Goal: Task Accomplishment & Management: Use online tool/utility

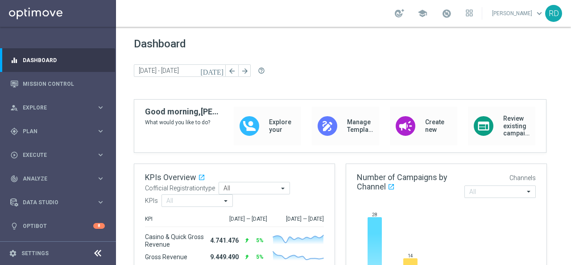
scroll to position [45, 0]
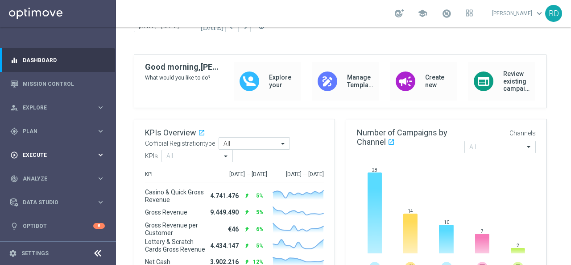
click at [34, 158] on div "play_circle_outline Execute" at bounding box center [53, 155] width 86 height 8
click at [33, 154] on span "Execute" at bounding box center [60, 154] width 74 height 5
click at [32, 130] on span "Plan" at bounding box center [60, 131] width 74 height 5
click at [41, 149] on link "Target Groups" at bounding box center [58, 149] width 70 height 7
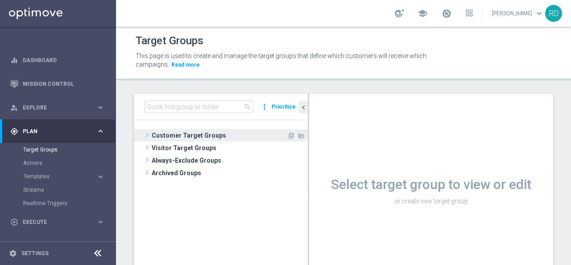
click at [148, 135] on span at bounding box center [147, 134] width 9 height 11
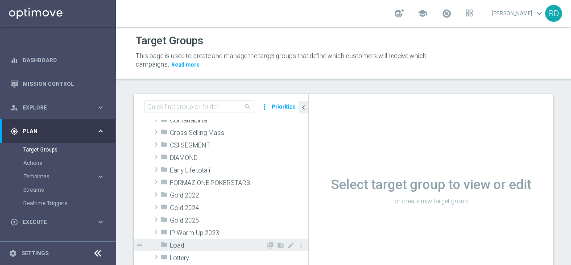
scroll to position [89, 0]
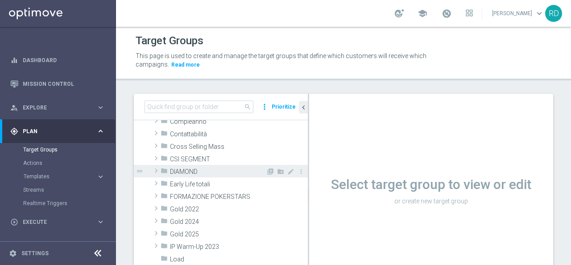
click at [155, 170] on span at bounding box center [156, 170] width 9 height 11
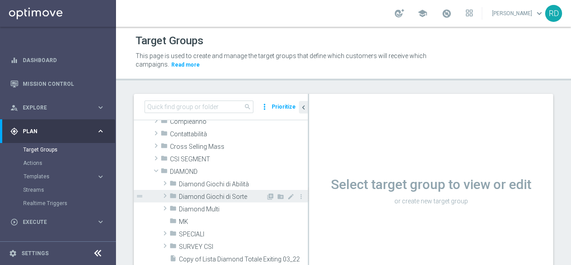
click at [162, 194] on span at bounding box center [165, 195] width 9 height 11
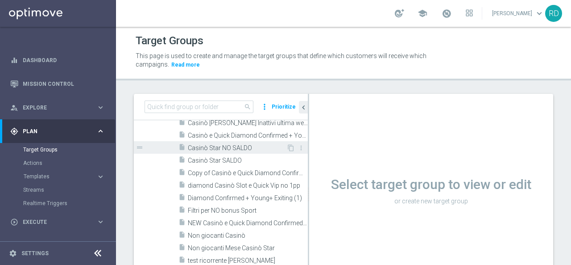
scroll to position [268, 0]
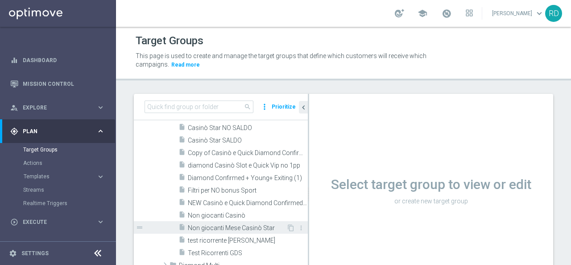
click at [209, 224] on span "Non giocanti Mese Casinò Star" at bounding box center [237, 228] width 99 height 8
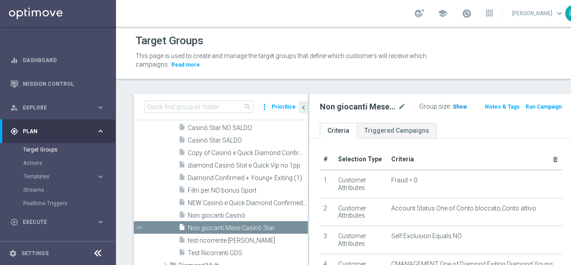
click at [453, 108] on span "Show" at bounding box center [460, 107] width 14 height 6
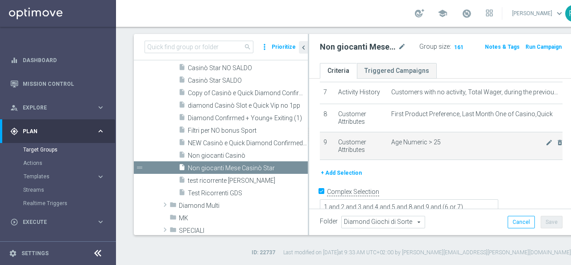
scroll to position [210, 0]
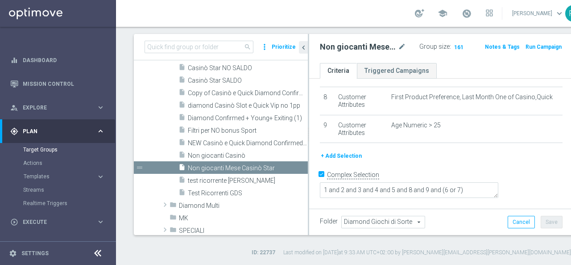
click at [344, 161] on button "+ Add Selection" at bounding box center [341, 156] width 43 height 10
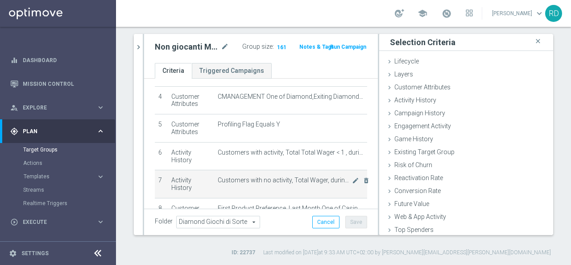
scroll to position [111, 0]
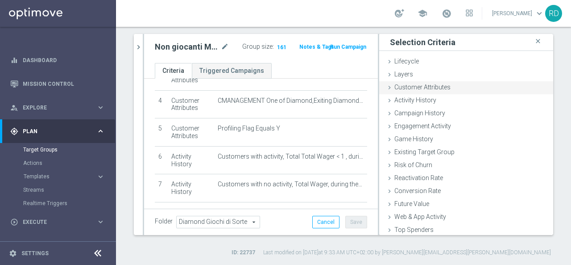
click at [386, 87] on icon at bounding box center [389, 87] width 7 height 7
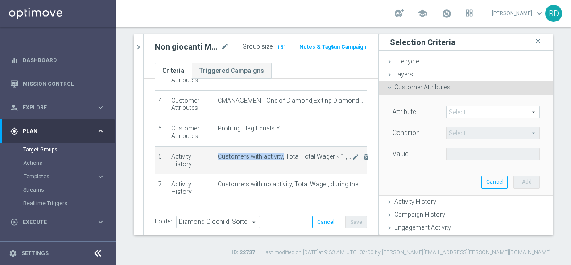
drag, startPoint x: 212, startPoint y: 156, endPoint x: 279, endPoint y: 155, distance: 66.1
click at [279, 155] on td "Customers with activity, Total Total Wager < 1 , during the previous 9 days mod…" at bounding box center [290, 160] width 153 height 28
copy span "Customers with activity,"
